Goal: Find specific page/section: Find specific page/section

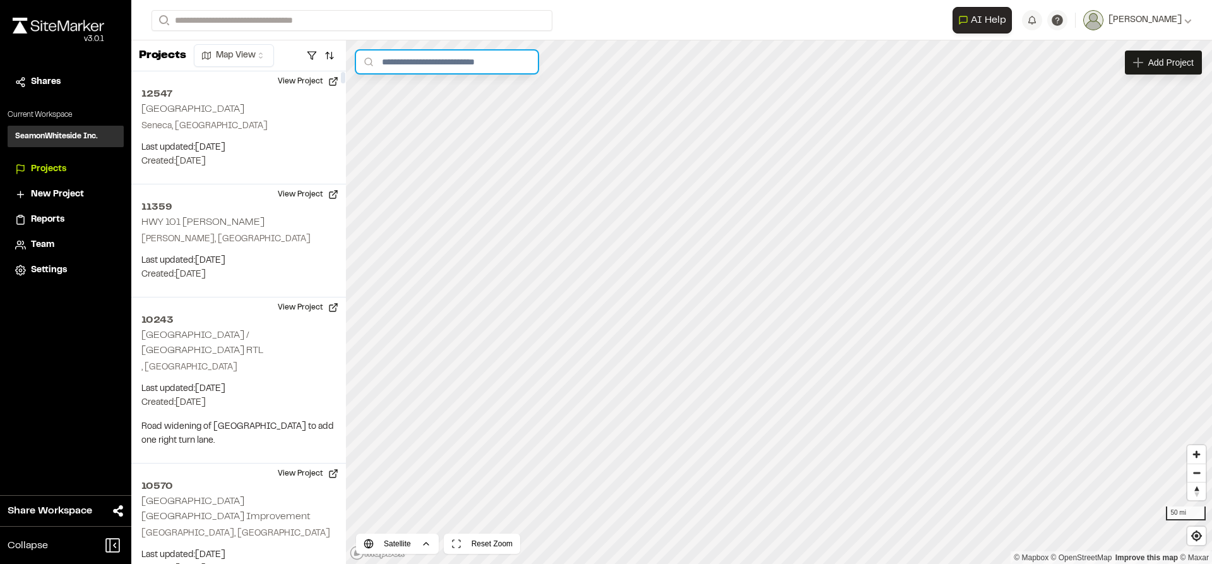
click at [433, 63] on input "text" at bounding box center [447, 62] width 182 height 23
type input "*****"
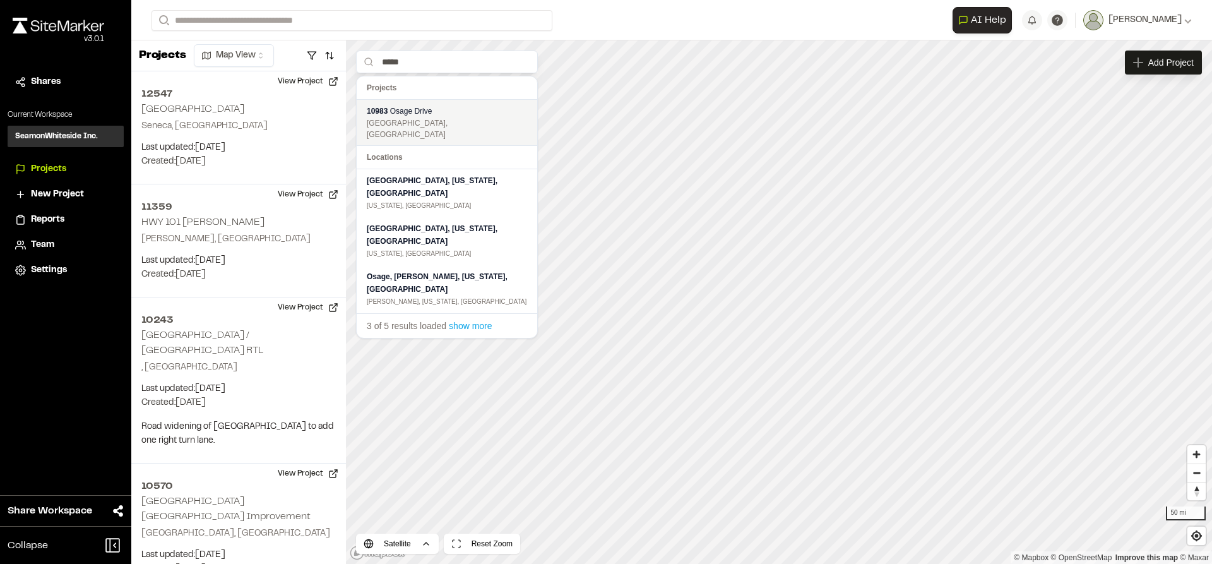
click at [427, 123] on div "[GEOGRAPHIC_DATA], [GEOGRAPHIC_DATA]" at bounding box center [447, 128] width 160 height 23
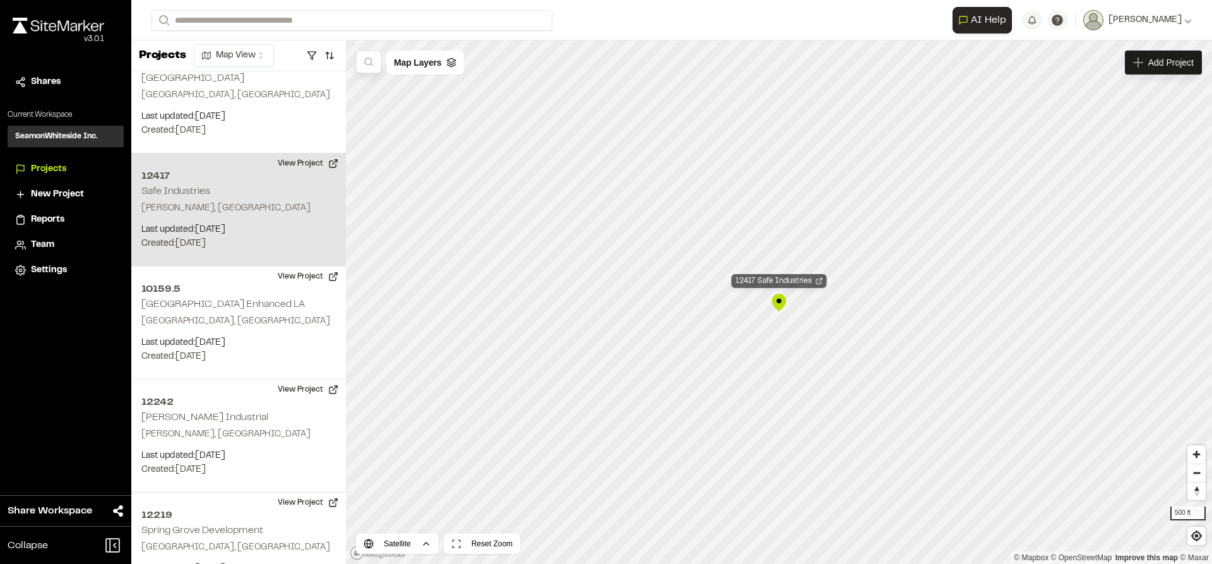
scroll to position [15444, 0]
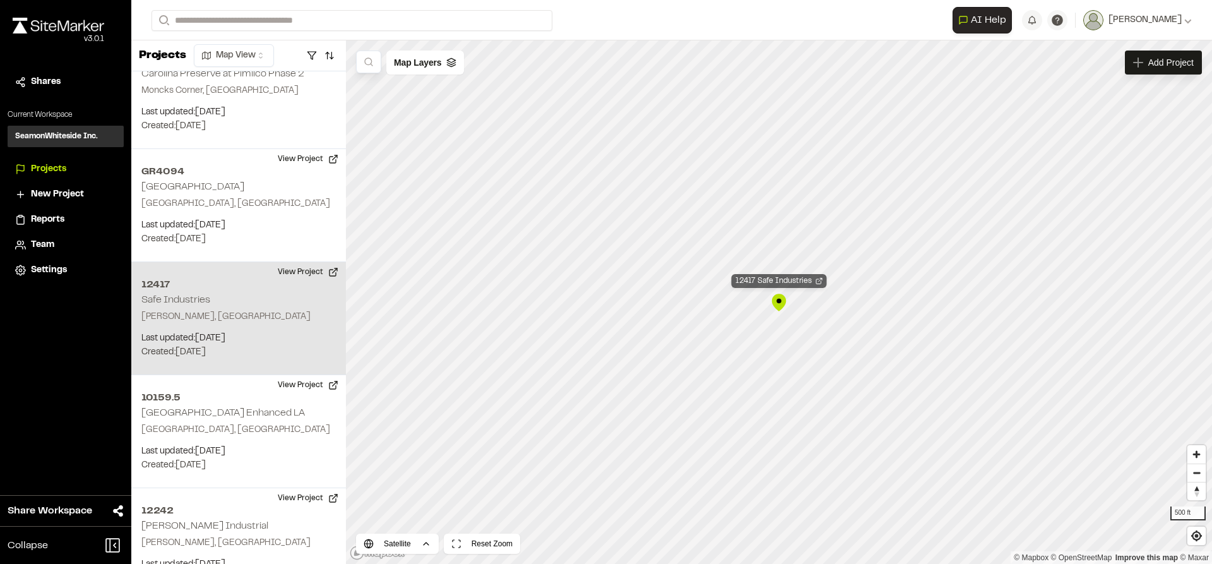
click at [777, 281] on div "12417 Safe Industries" at bounding box center [779, 281] width 95 height 14
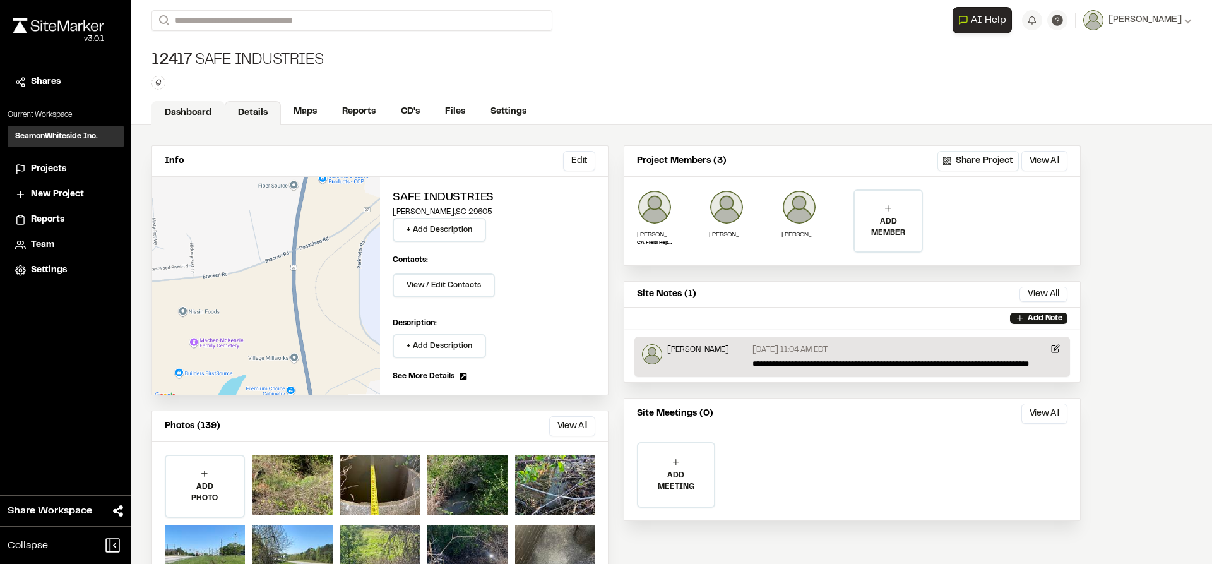
click at [188, 110] on link "Dashboard" at bounding box center [188, 113] width 73 height 24
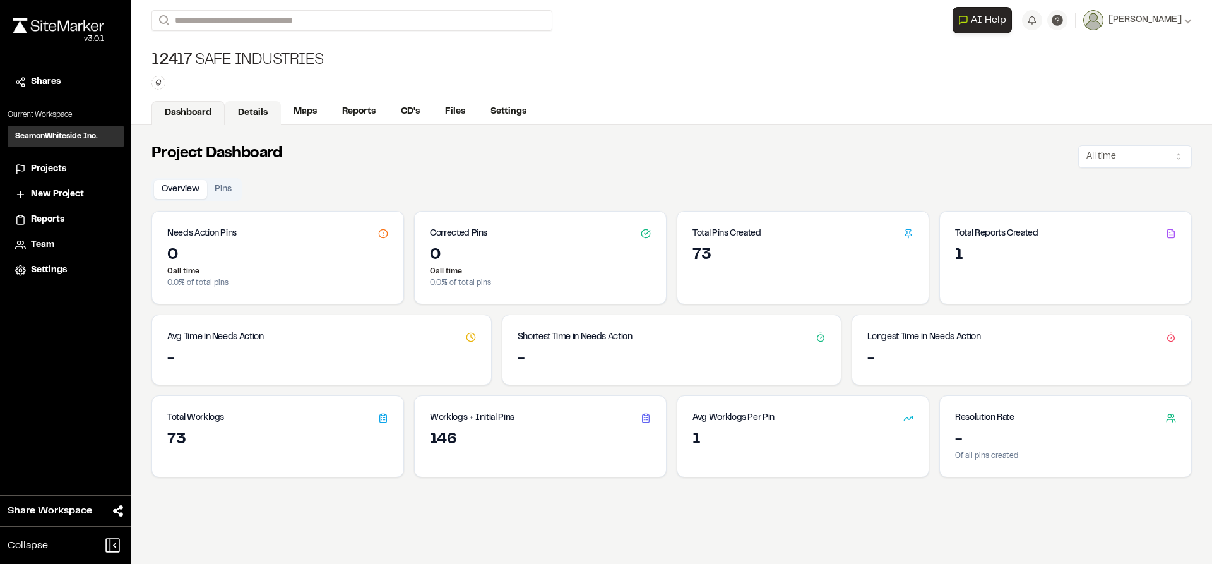
click at [241, 112] on link "Details" at bounding box center [253, 113] width 56 height 24
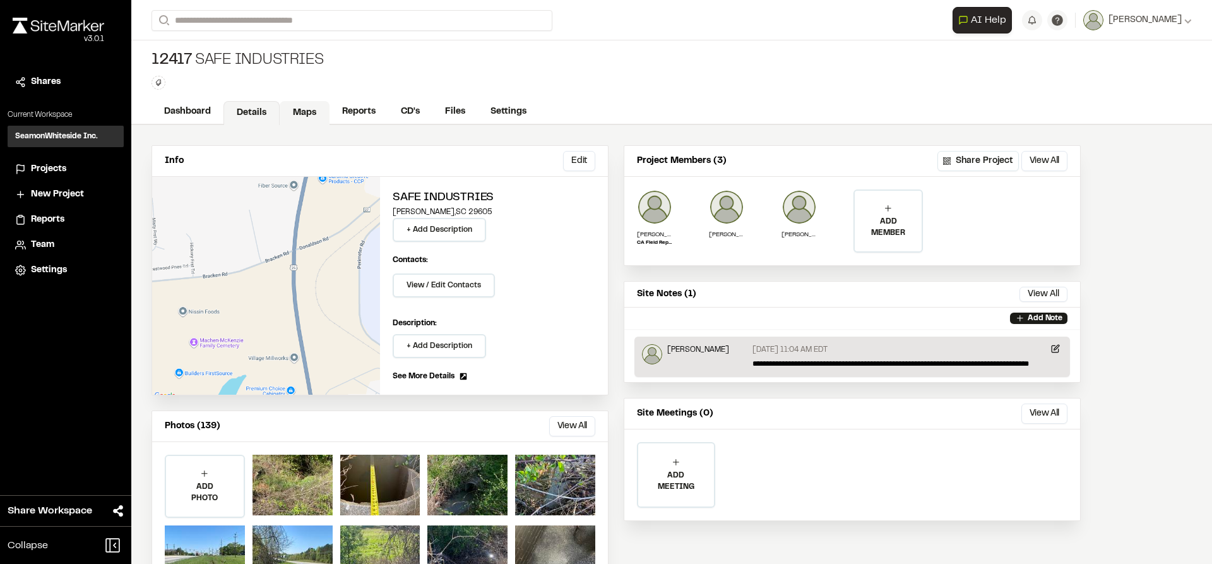
click at [309, 113] on link "Maps" at bounding box center [305, 113] width 50 height 24
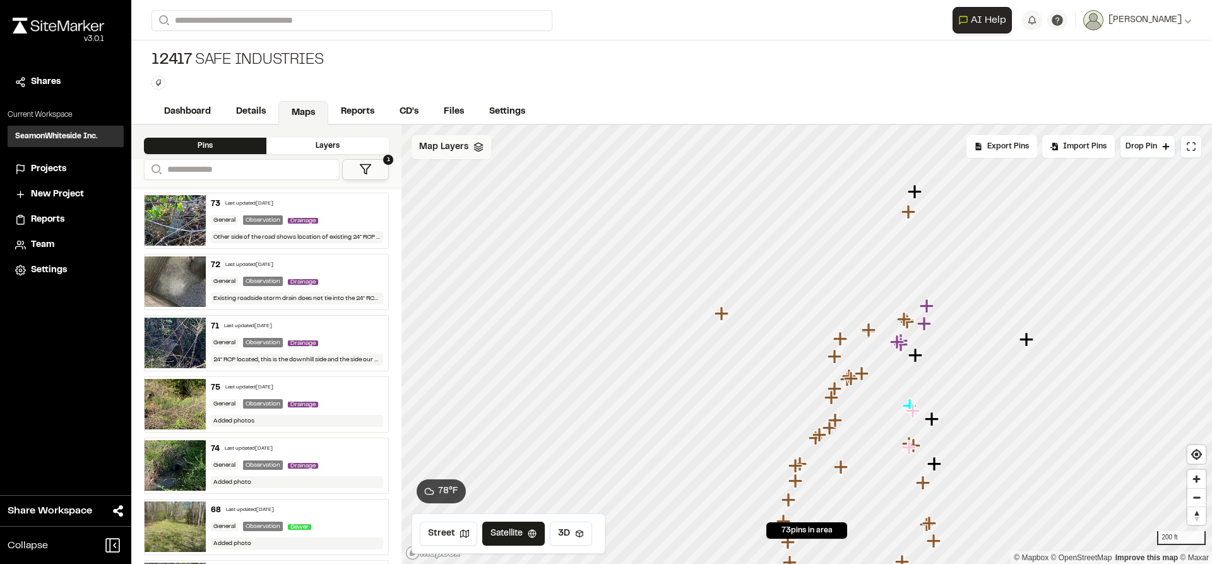
click at [466, 146] on span "Map Layers" at bounding box center [443, 147] width 49 height 14
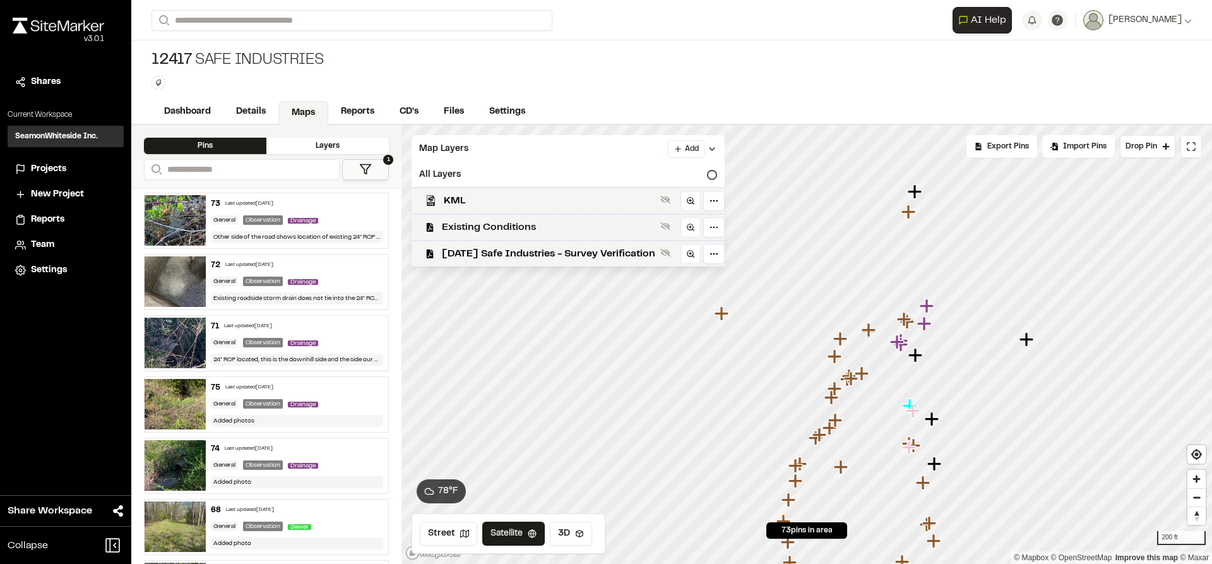
click at [491, 223] on span "Existing Conditions" at bounding box center [548, 227] width 213 height 15
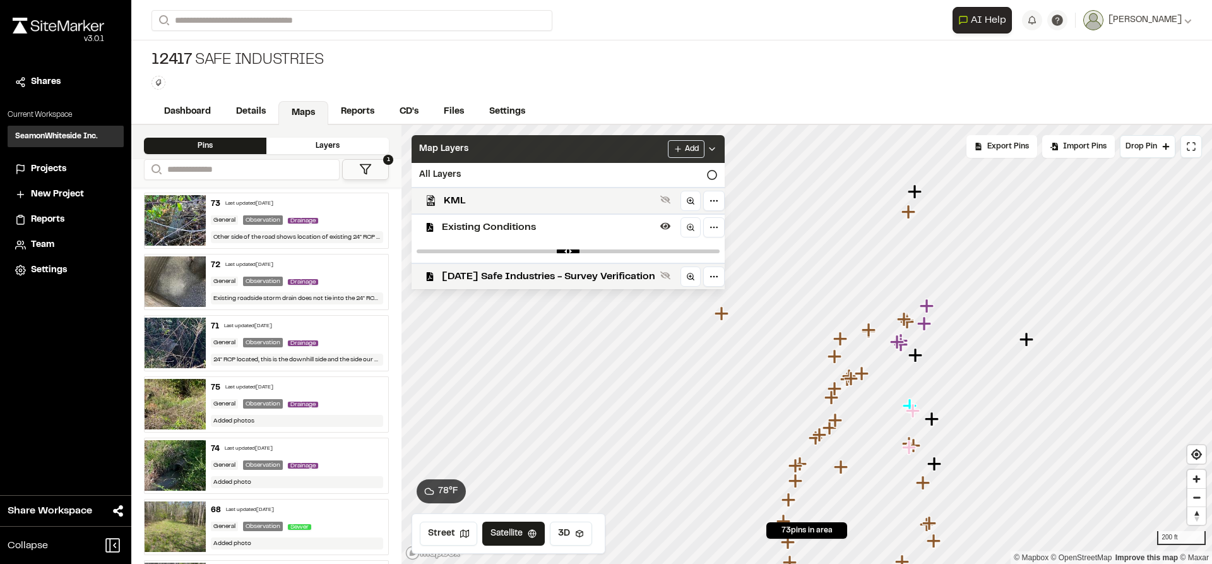
click at [717, 148] on icon at bounding box center [712, 149] width 10 height 10
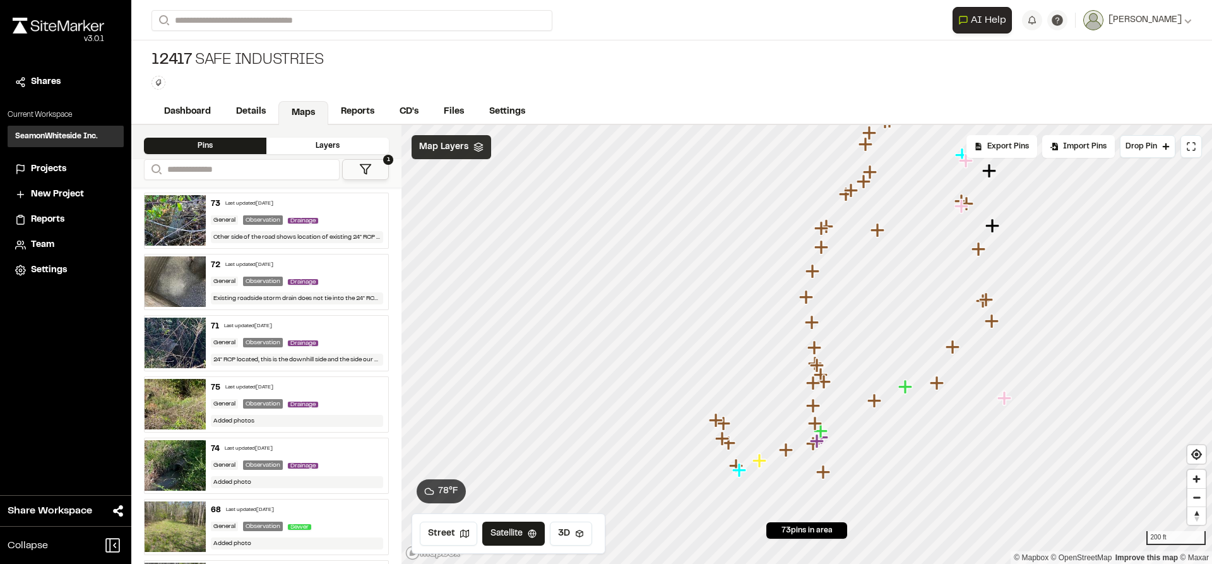
click at [816, 411] on icon "Map marker" at bounding box center [814, 406] width 16 height 16
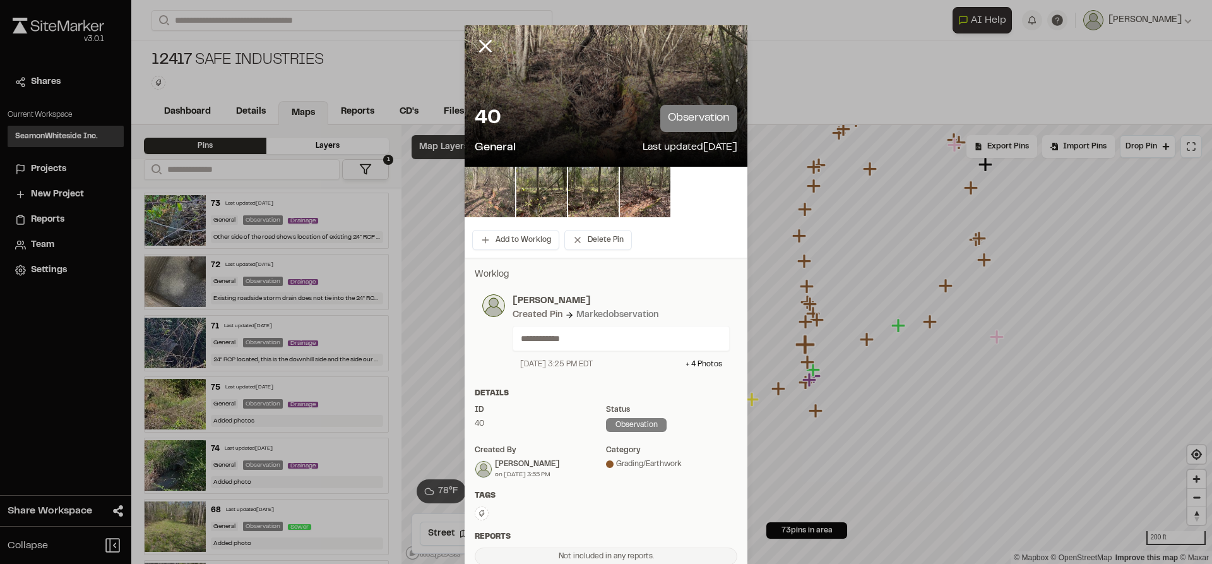
click at [499, 195] on img at bounding box center [490, 192] width 51 height 51
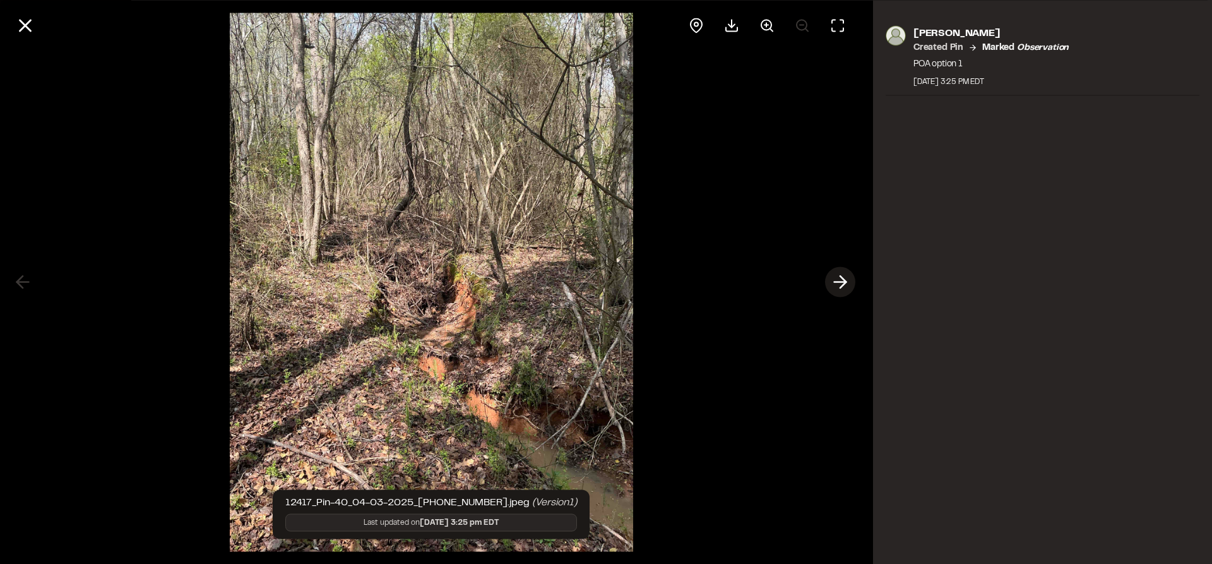
click at [838, 282] on line at bounding box center [841, 282] width 12 height 0
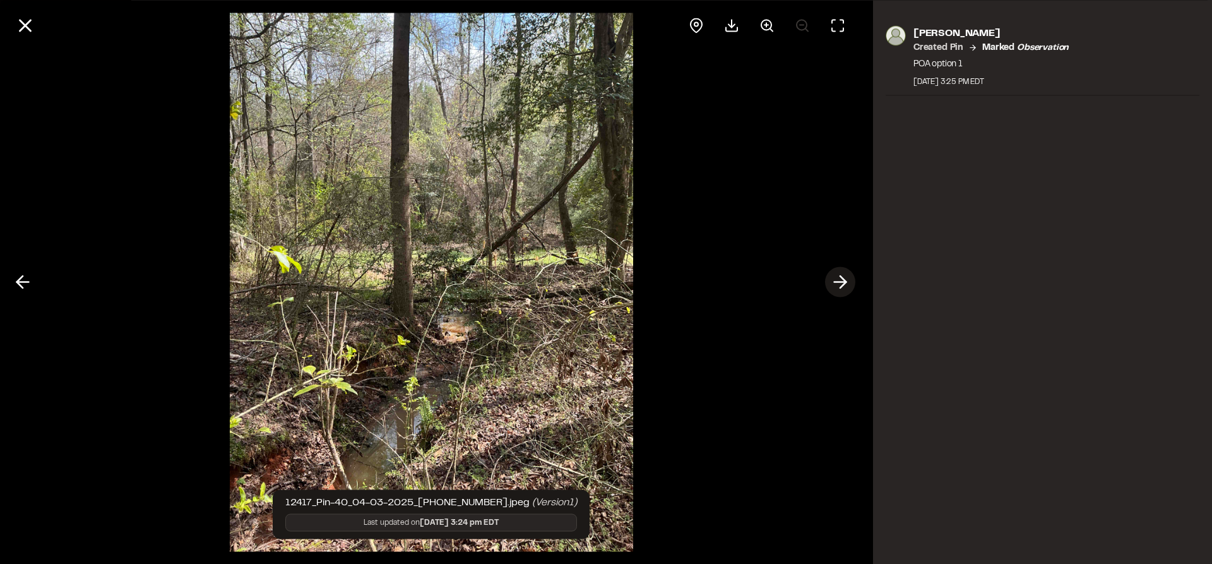
click at [838, 282] on line at bounding box center [841, 282] width 12 height 0
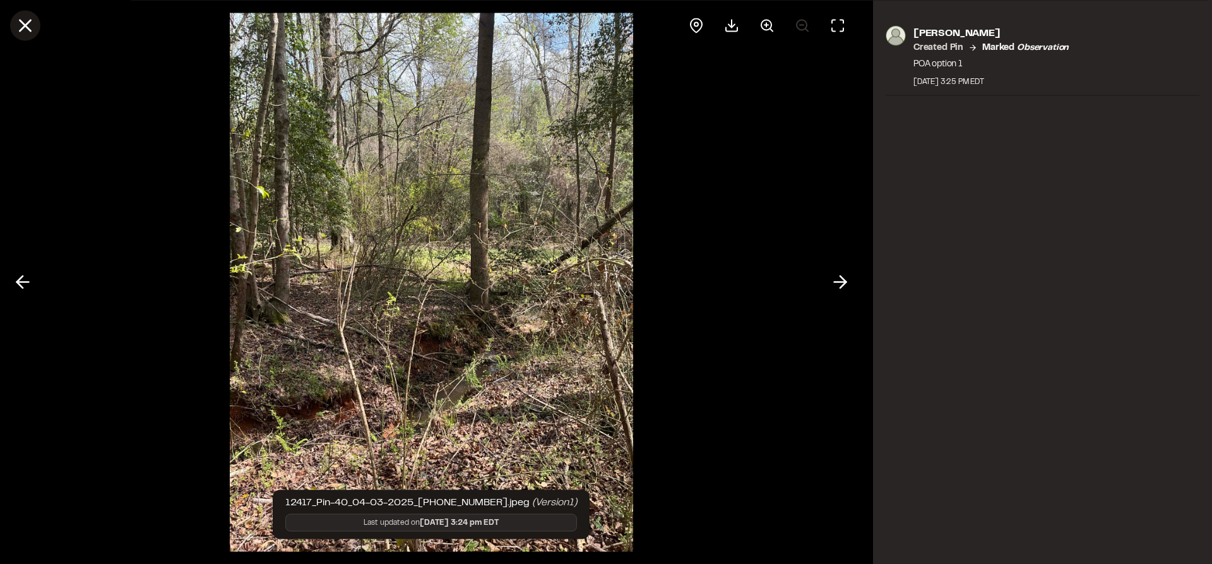
click at [26, 32] on icon at bounding box center [25, 25] width 21 height 21
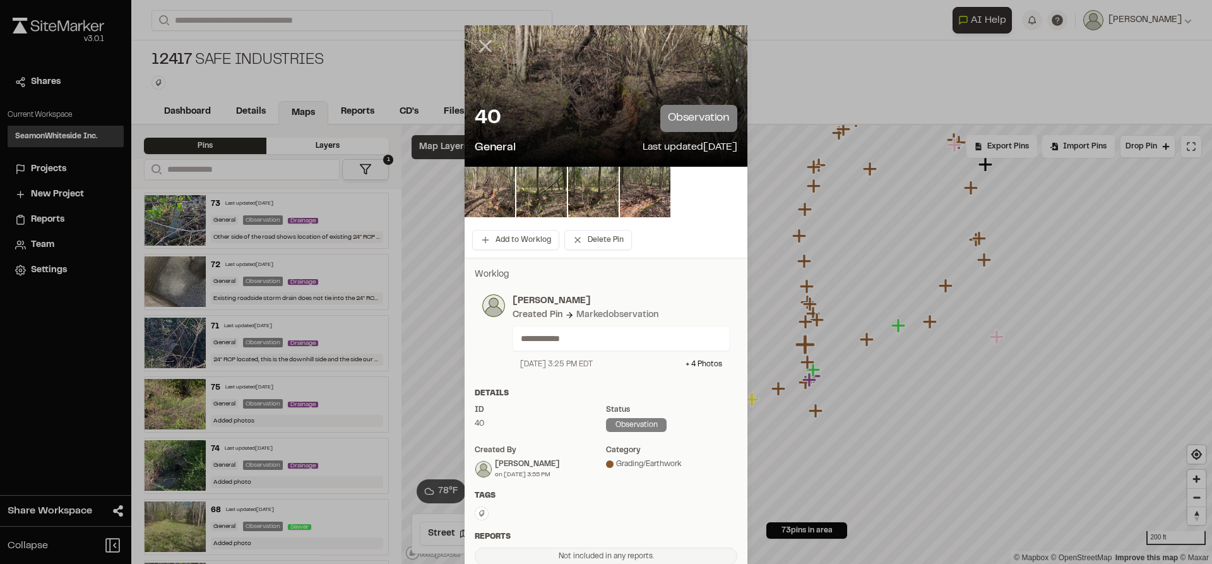
click at [482, 43] on icon at bounding box center [485, 45] width 21 height 21
